Goal: Information Seeking & Learning: Learn about a topic

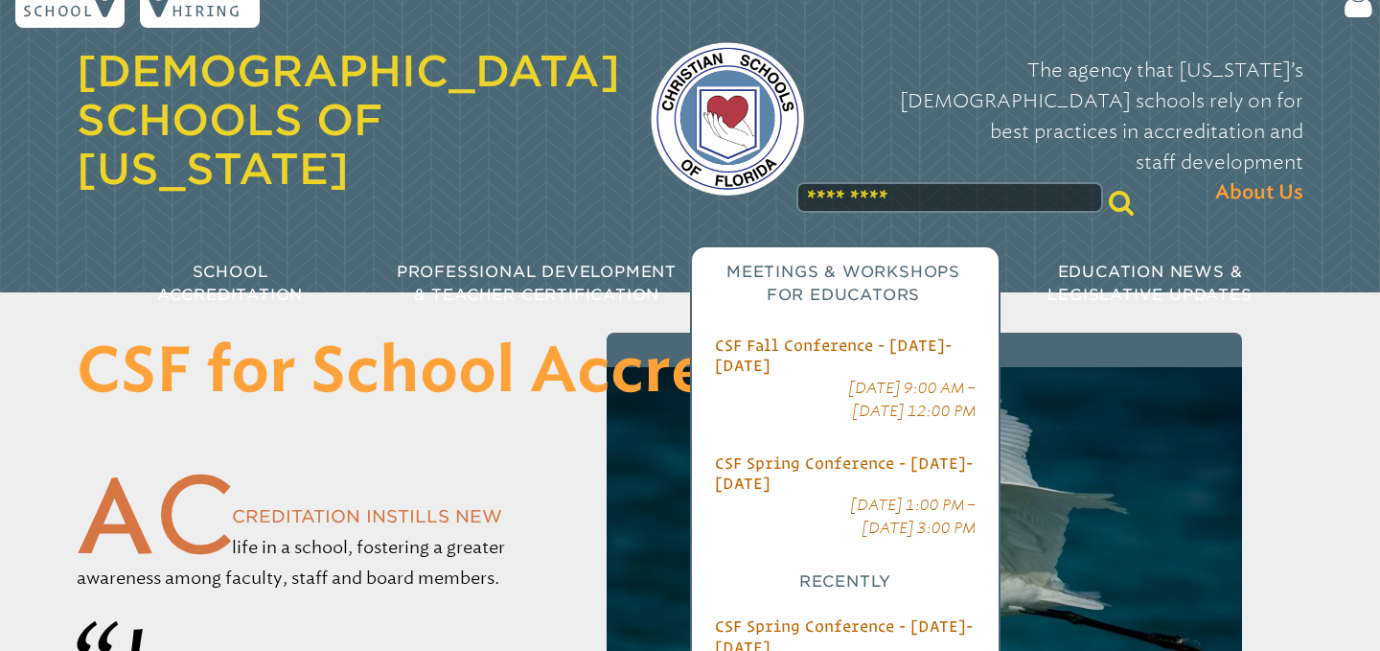
scroll to position [34, 0]
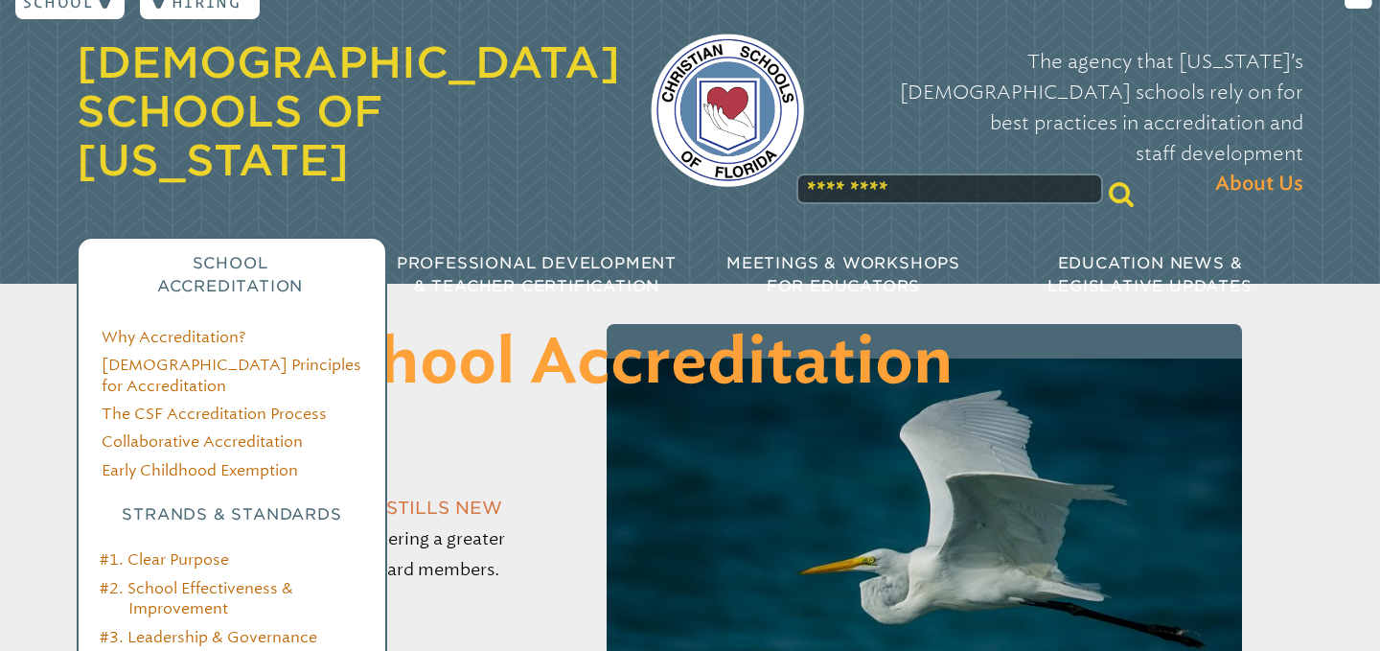
click at [227, 254] on span "School Accreditation" at bounding box center [230, 274] width 146 height 41
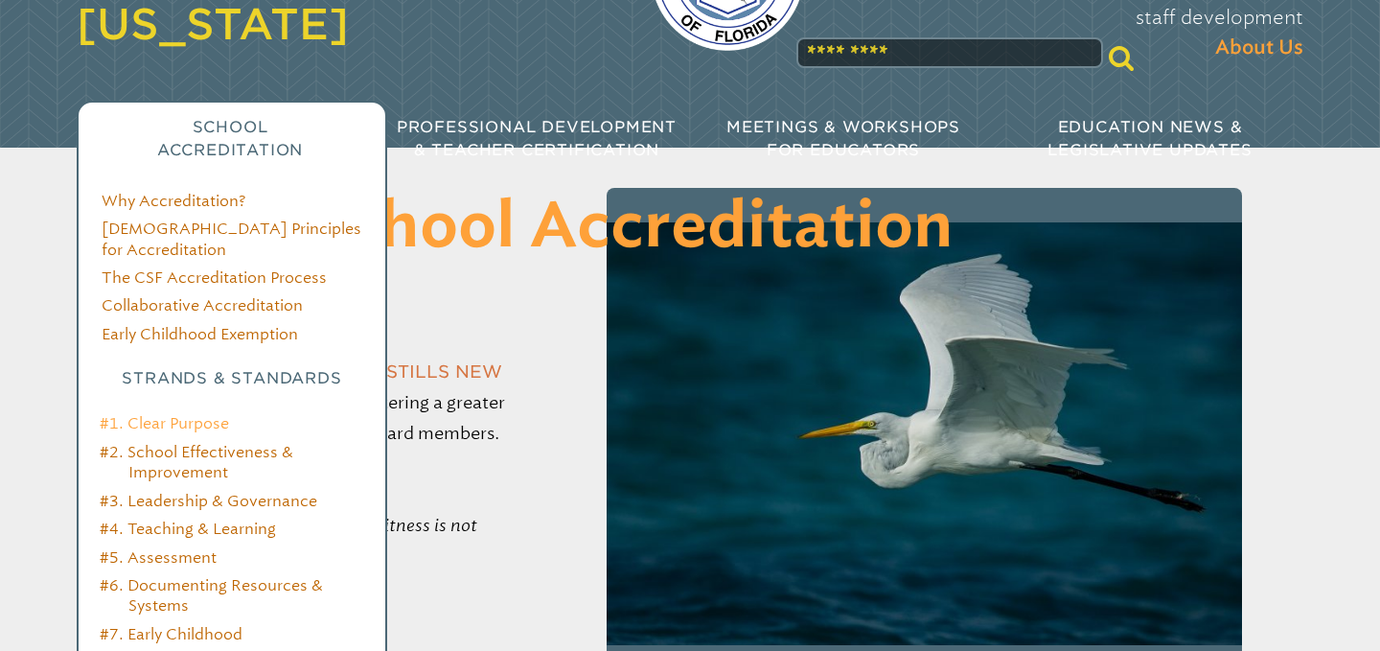
scroll to position [190, 0]
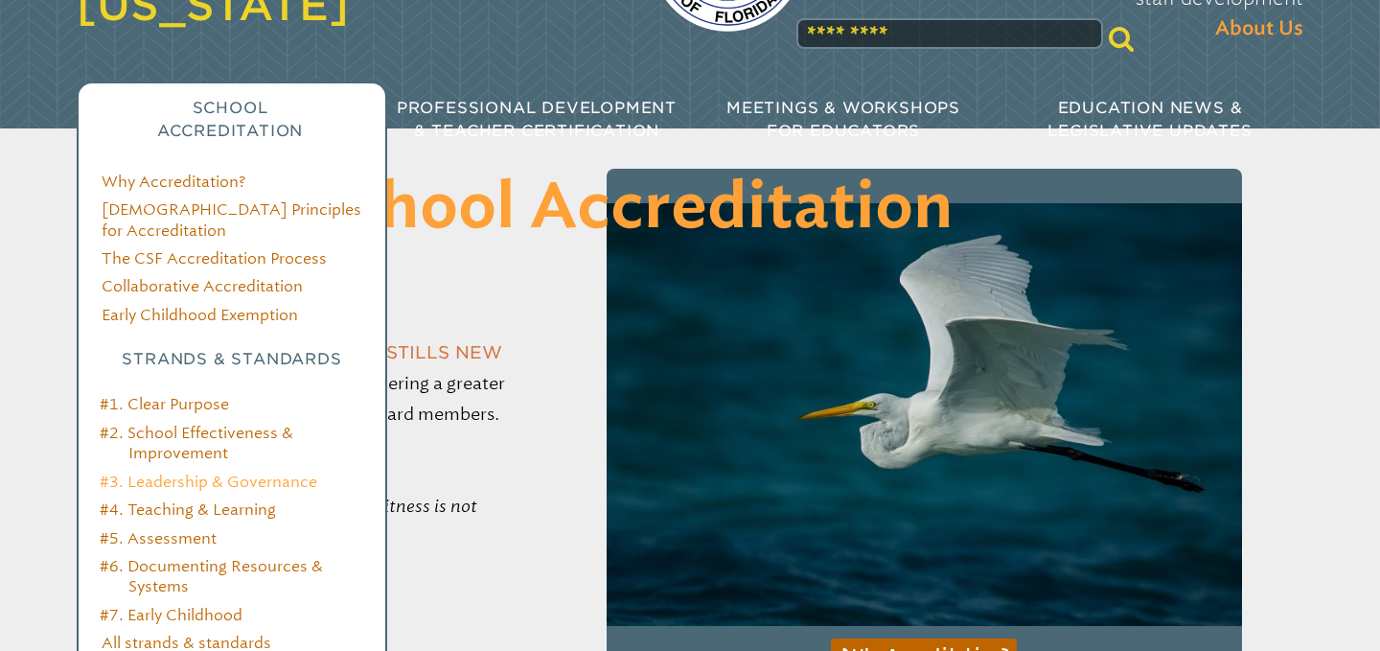
click at [181, 472] on link "#3. Leadership & Governance" at bounding box center [209, 481] width 218 height 18
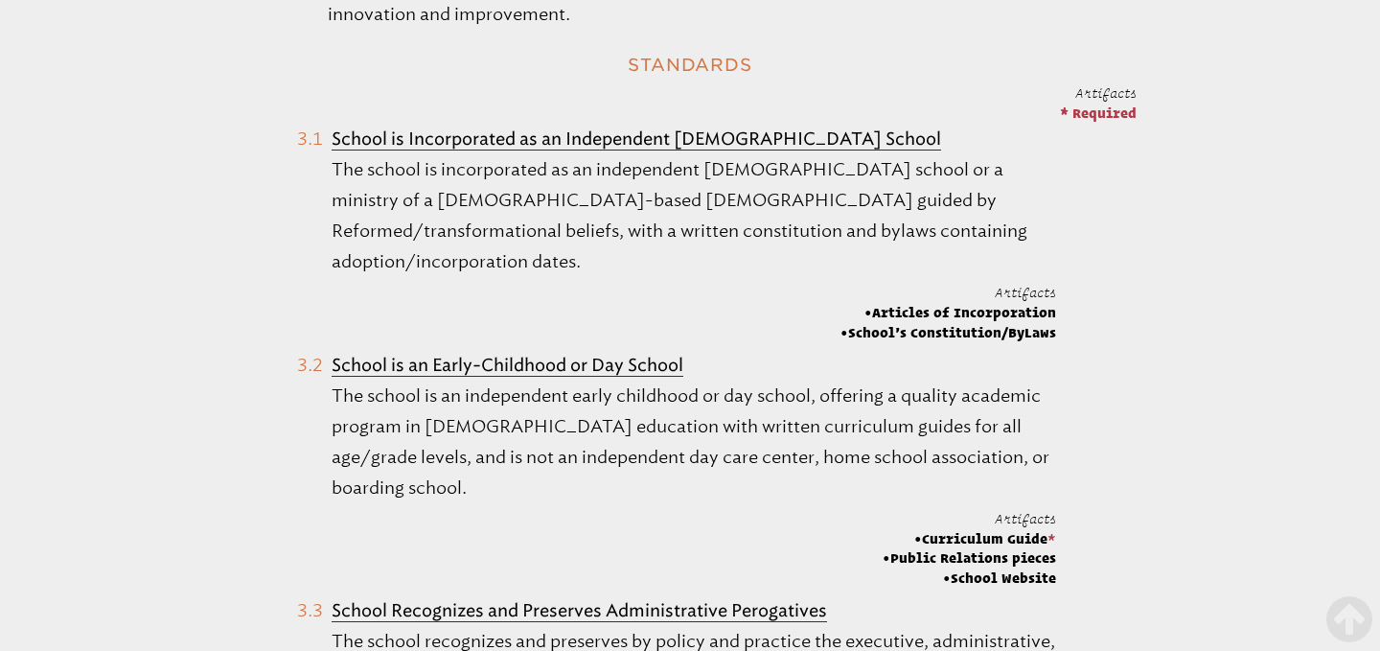
scroll to position [1113, 0]
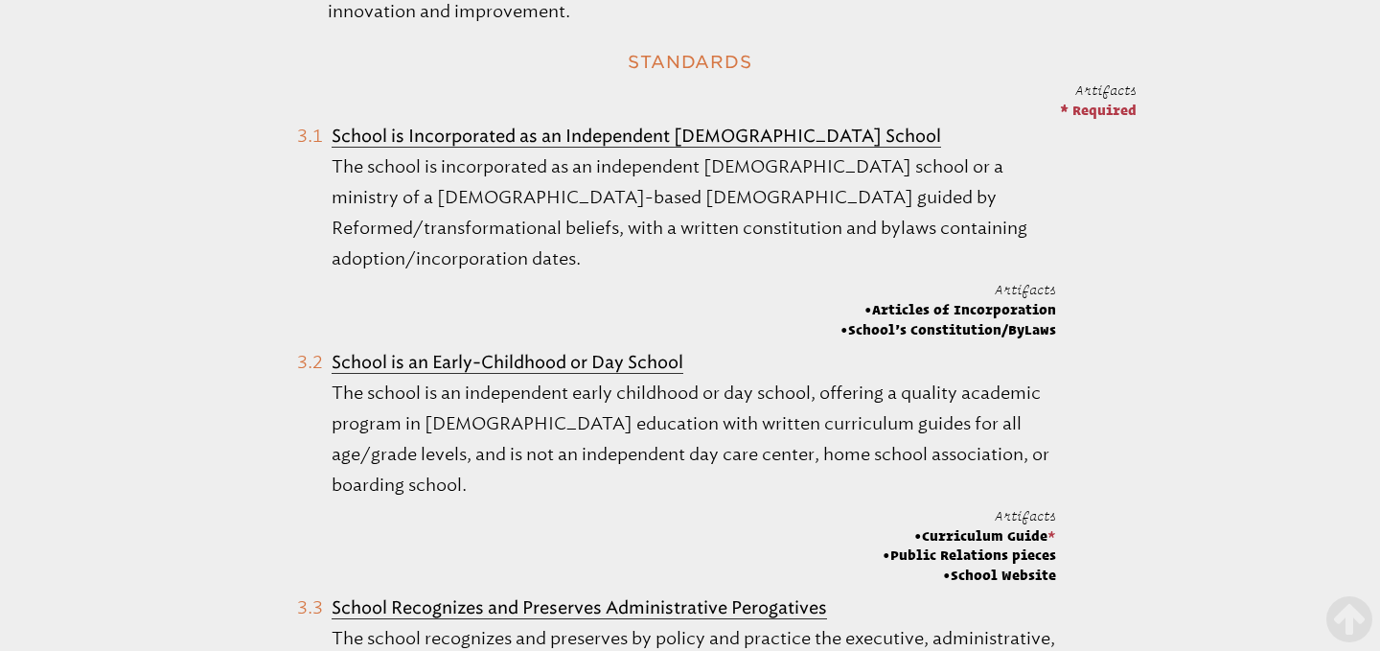
click at [1032, 508] on span "Artifacts" at bounding box center [1025, 515] width 61 height 15
click at [1004, 526] on span "Curriculum Guide *" at bounding box center [969, 535] width 173 height 19
click at [1025, 508] on span "Artifacts" at bounding box center [1025, 515] width 61 height 15
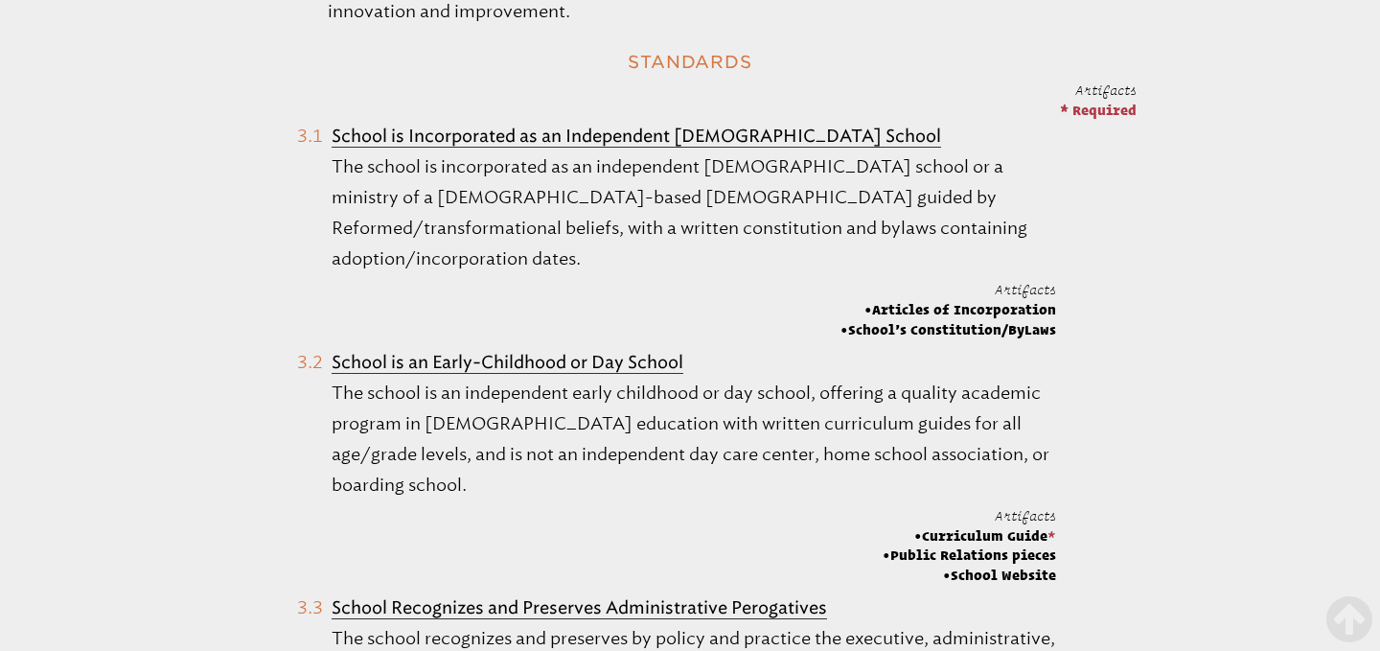
click at [913, 462] on p "The school is an independent early childhood or day school, offering a quality …" at bounding box center [694, 439] width 724 height 123
click at [1023, 526] on span "Curriculum Guide *" at bounding box center [969, 535] width 173 height 19
drag, startPoint x: 999, startPoint y: 505, endPoint x: 987, endPoint y: 504, distance: 12.5
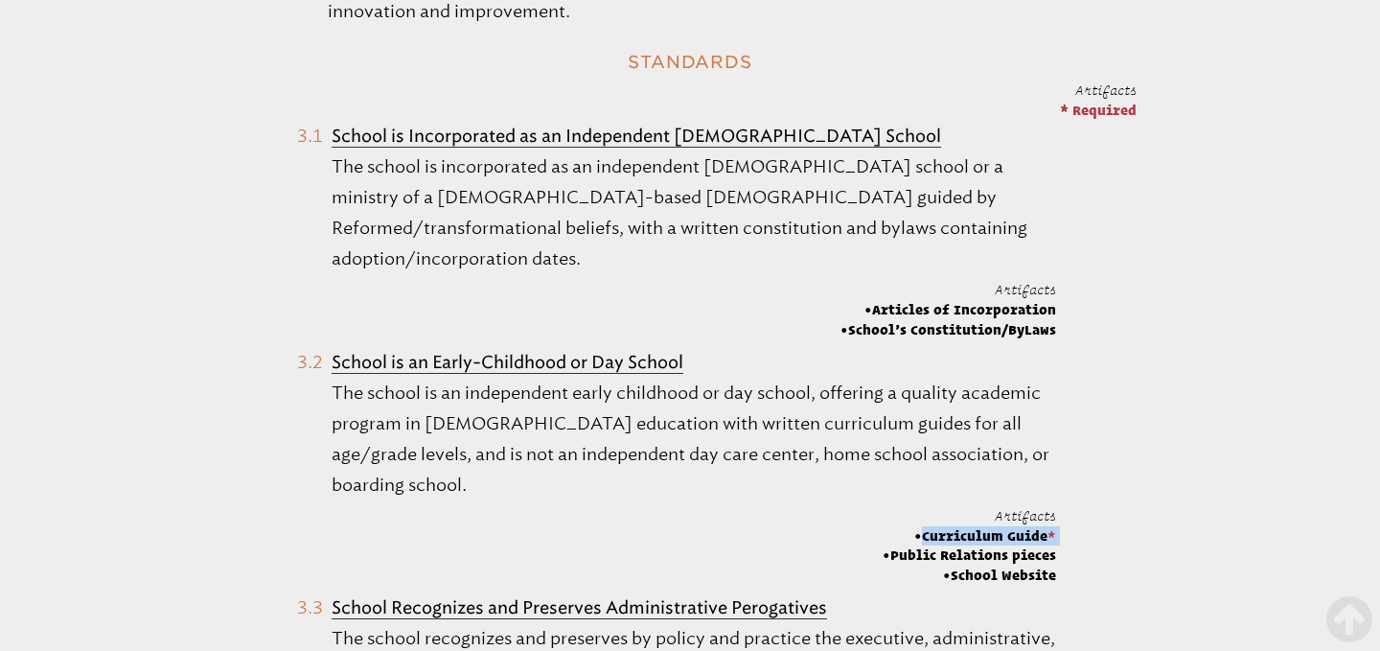
click at [987, 526] on span "Curriculum Guide *" at bounding box center [969, 535] width 173 height 19
click at [597, 352] on b "School is an Early-Childhood or Day School" at bounding box center [508, 362] width 352 height 21
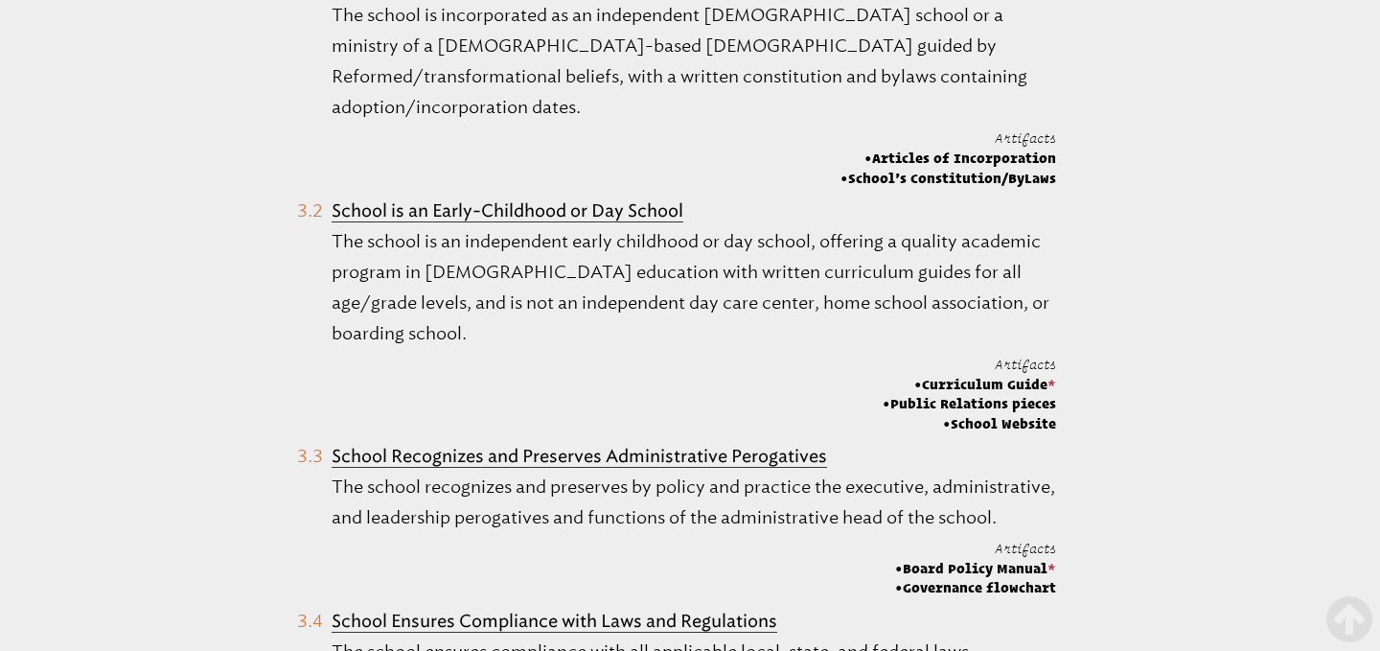
scroll to position [1263, 0]
